Goal: Complete Application Form: Complete application form

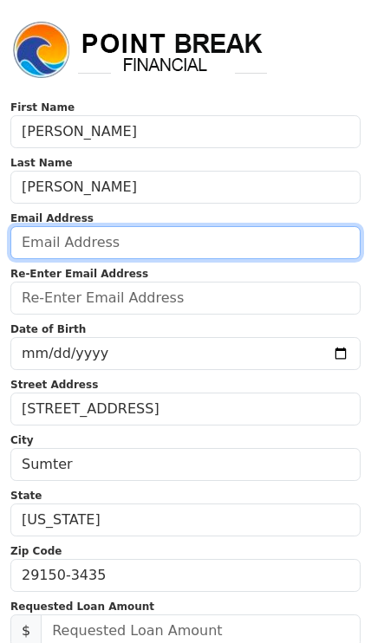
click at [159, 244] on input "email" at bounding box center [185, 242] width 350 height 33
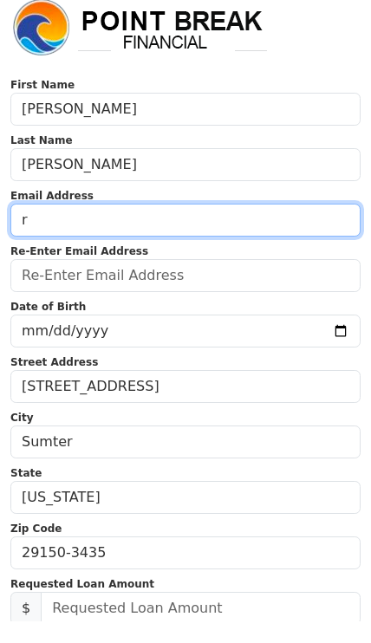
type input "r"
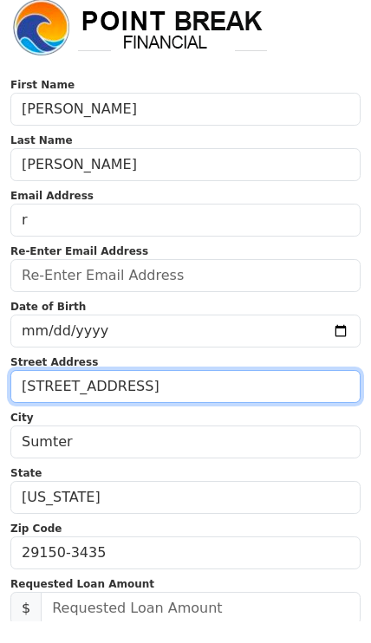
click at [218, 392] on input "[STREET_ADDRESS]" at bounding box center [185, 408] width 350 height 33
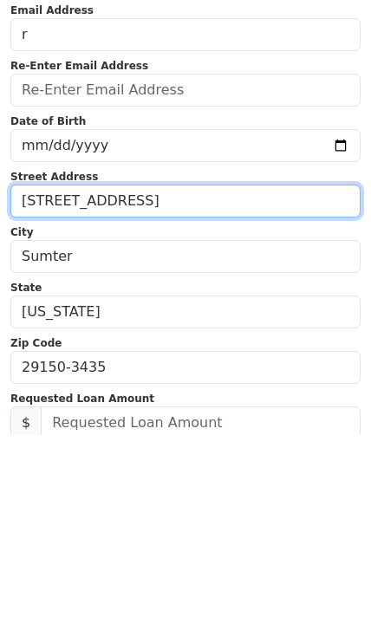
type input "[STREET_ADDRESS]"
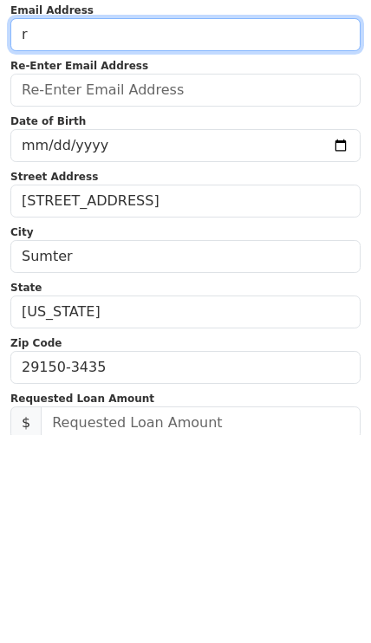
click at [204, 226] on input "r" at bounding box center [185, 242] width 350 height 33
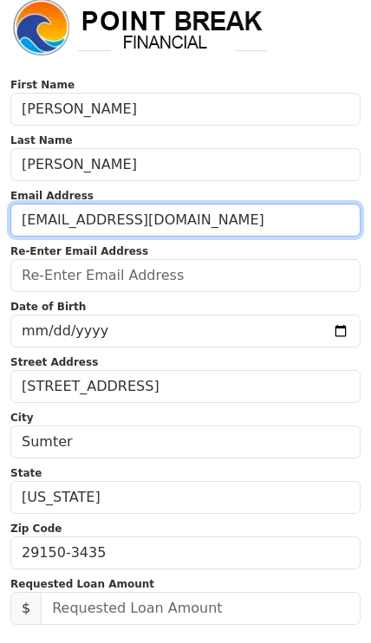
type input "[EMAIL_ADDRESS][DOMAIN_NAME]"
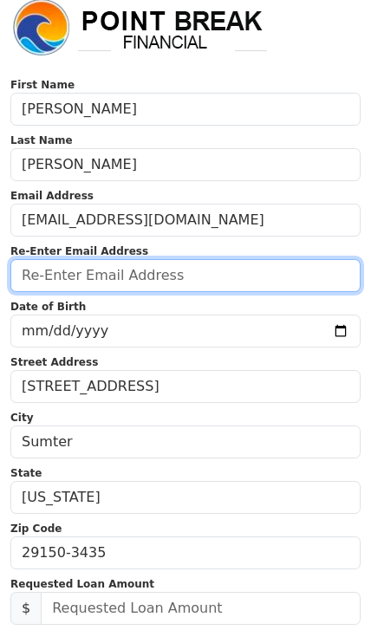
click at [191, 275] on input "email" at bounding box center [185, 291] width 350 height 33
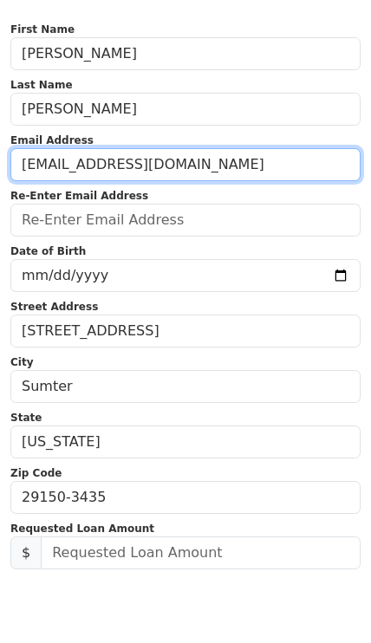
click at [224, 220] on input "[EMAIL_ADDRESS][DOMAIN_NAME]" at bounding box center [185, 236] width 350 height 33
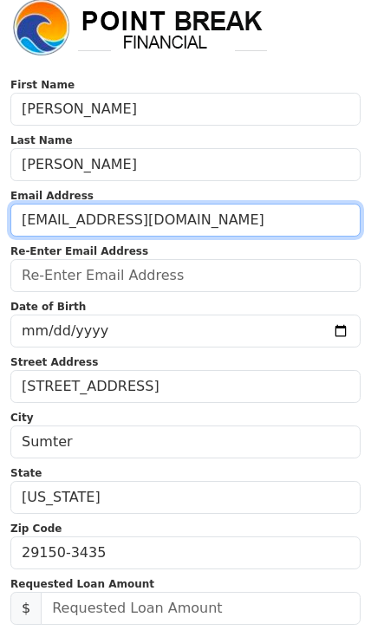
click at [266, 226] on input "[EMAIL_ADDRESS][DOMAIN_NAME]" at bounding box center [185, 236] width 350 height 33
click at [265, 233] on input "[EMAIL_ADDRESS][DOMAIN_NAME]" at bounding box center [185, 236] width 350 height 33
click at [269, 229] on input "[EMAIL_ADDRESS][DOMAIN_NAME]" at bounding box center [185, 236] width 350 height 33
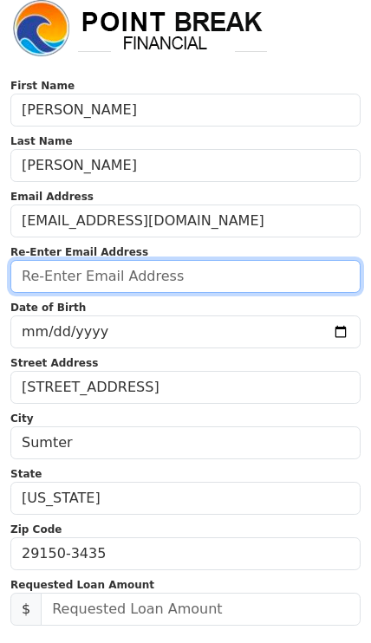
click at [120, 275] on input "email" at bounding box center [185, 291] width 350 height 33
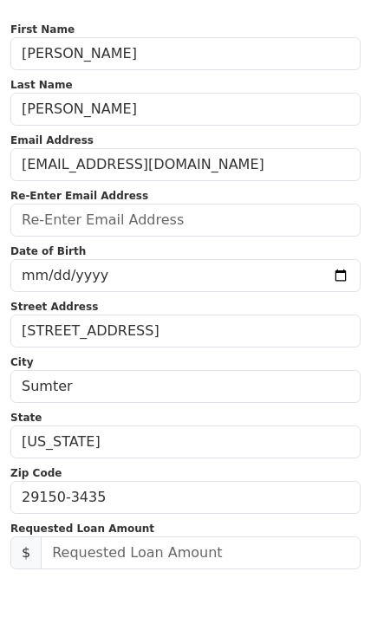
click at [94, 262] on strong "Re-Enter Email Address" at bounding box center [79, 268] width 138 height 12
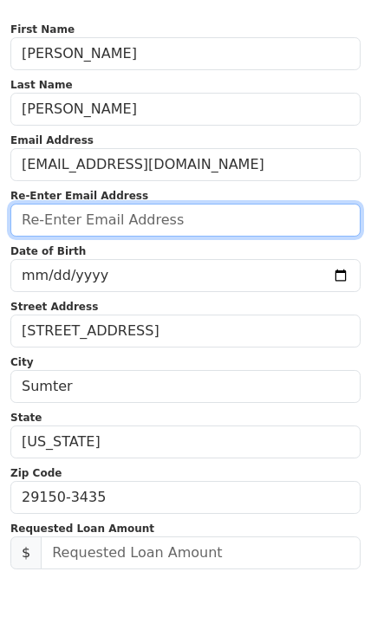
click at [80, 275] on input "email" at bounding box center [185, 291] width 350 height 33
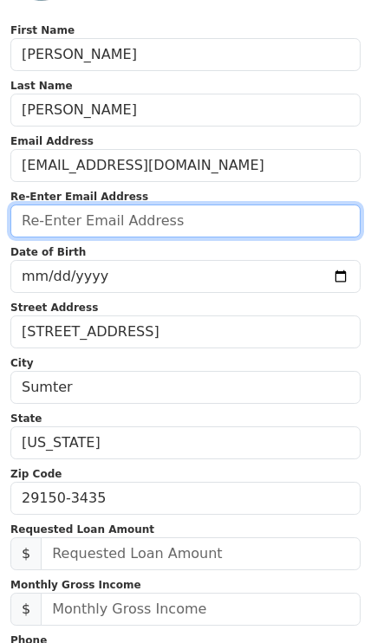
click at [107, 227] on input "email" at bounding box center [185, 220] width 350 height 33
paste input "[EMAIL_ADDRESS][DOMAIN_NAME]"
type input "[EMAIL_ADDRESS][DOMAIN_NAME]"
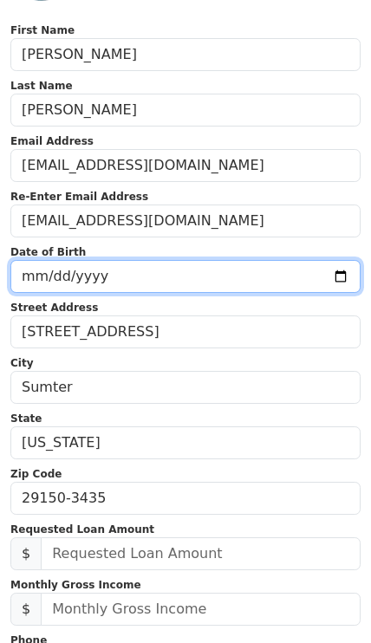
click at [133, 260] on input "date" at bounding box center [185, 276] width 350 height 33
click at [222, 263] on input "2025-08-15" at bounding box center [185, 276] width 350 height 33
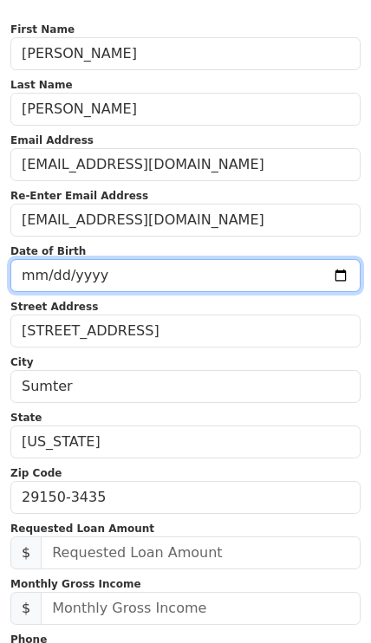
type input "[DATE]"
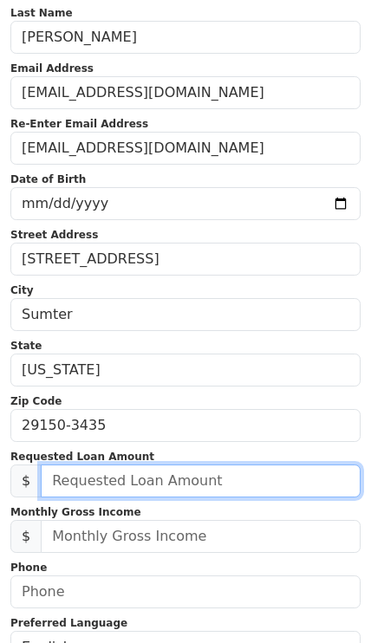
click at [245, 475] on input "text" at bounding box center [201, 480] width 320 height 33
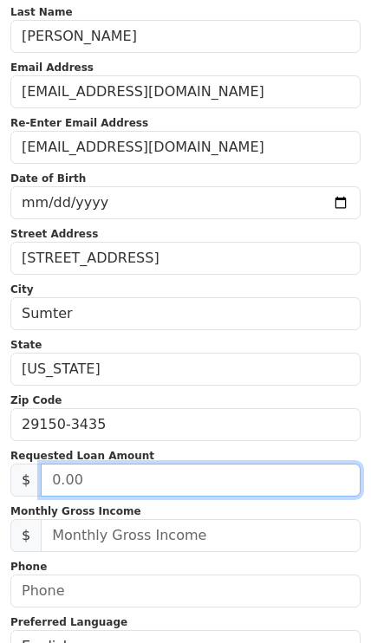
scroll to position [150, 0]
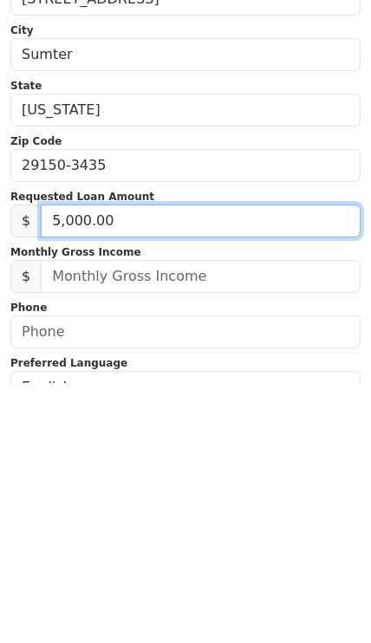
type input "50,000.00"
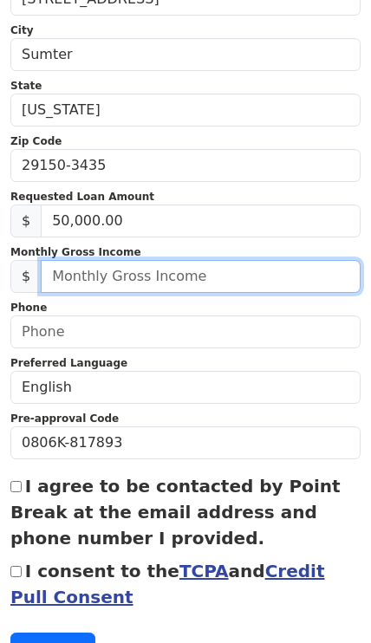
click at [191, 279] on input "text" at bounding box center [201, 276] width 320 height 33
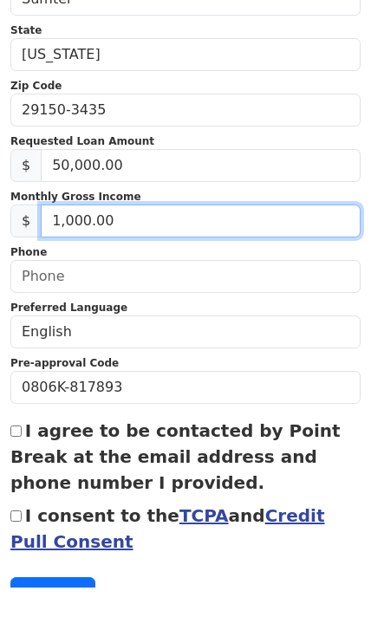
type input "10,000.00"
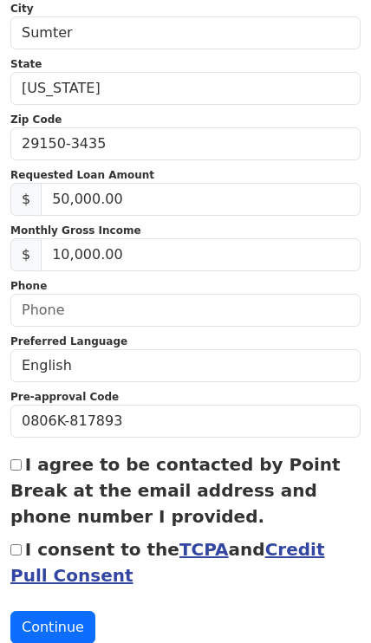
scroll to position [432, 0]
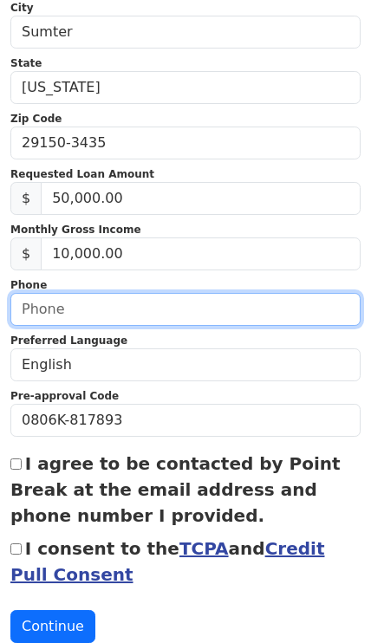
click at [183, 323] on input "text" at bounding box center [185, 309] width 350 height 33
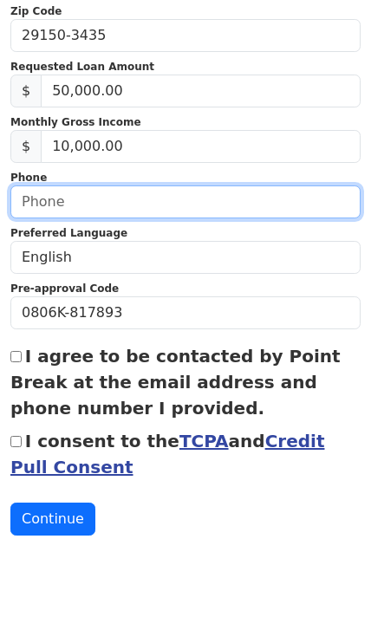
scroll to position [485, 0]
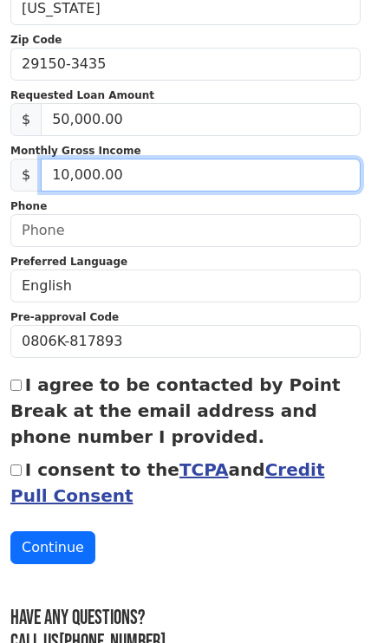
click at [104, 159] on input "10,000.00" at bounding box center [201, 175] width 320 height 33
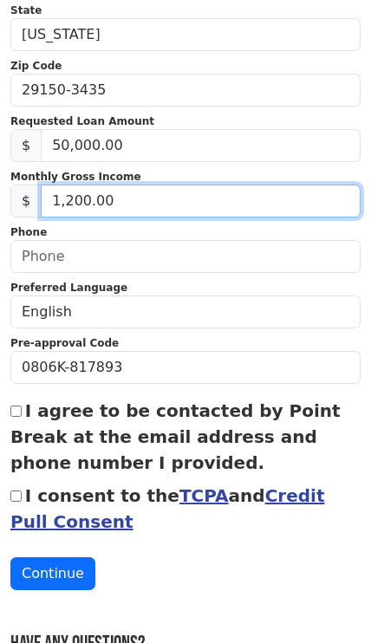
type input "12,000.00"
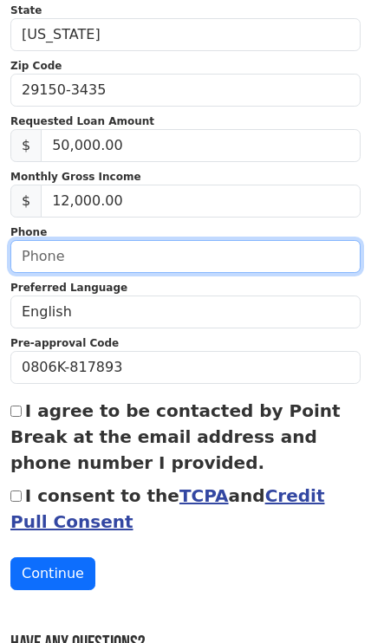
click at [230, 242] on input "text" at bounding box center [185, 256] width 350 height 33
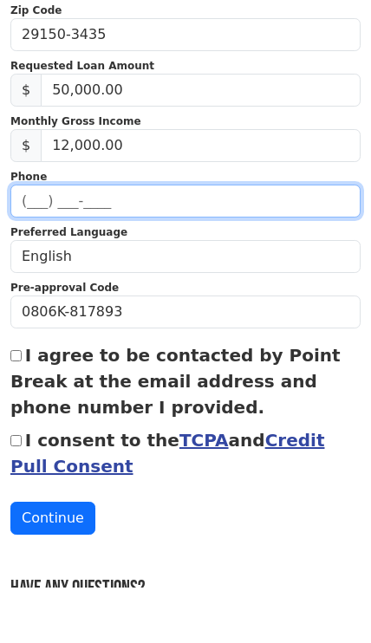
type input "[PHONE_NUMBER]"
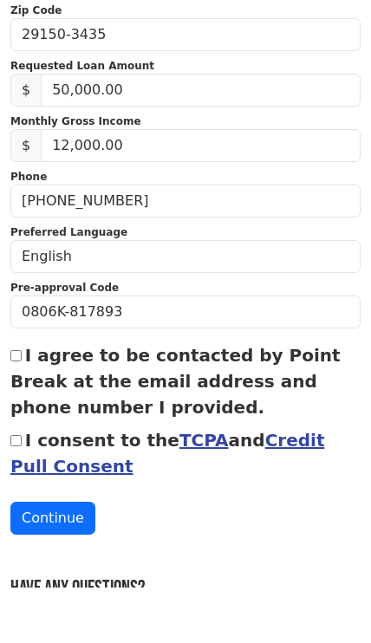
scroll to position [541, 0]
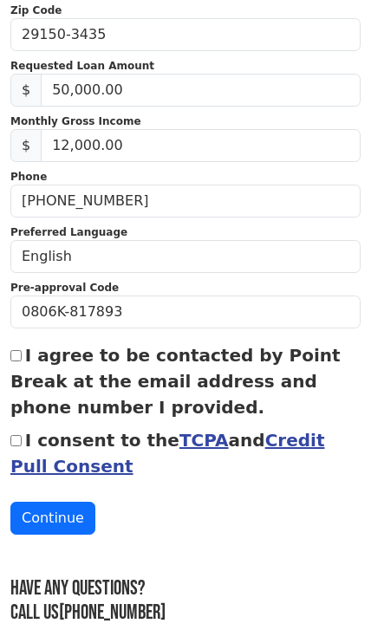
click at [18, 350] on input "I agree to be contacted by Point Break at the email address and phone number I …" at bounding box center [15, 355] width 11 height 11
checkbox input "true"
click at [18, 438] on input "I consent to the TCPA and Credit Pull Consent" at bounding box center [15, 440] width 11 height 11
checkbox input "true"
click at [67, 518] on button "Continue" at bounding box center [52, 518] width 85 height 33
